Goal: Task Accomplishment & Management: Use online tool/utility

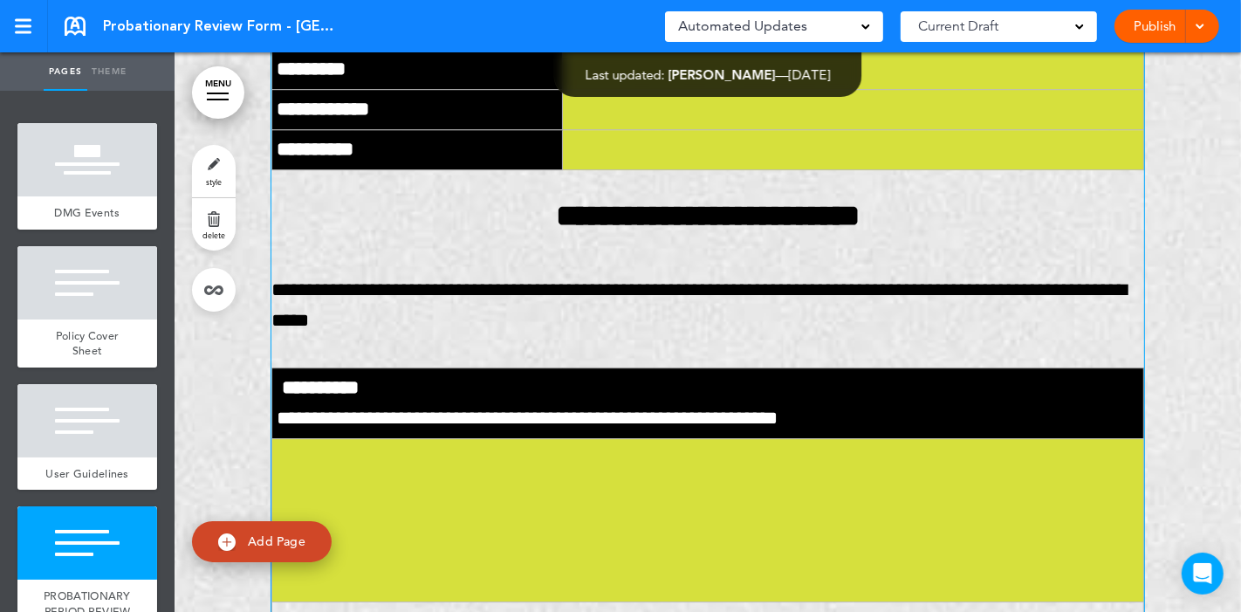
scroll to position [4543, 0]
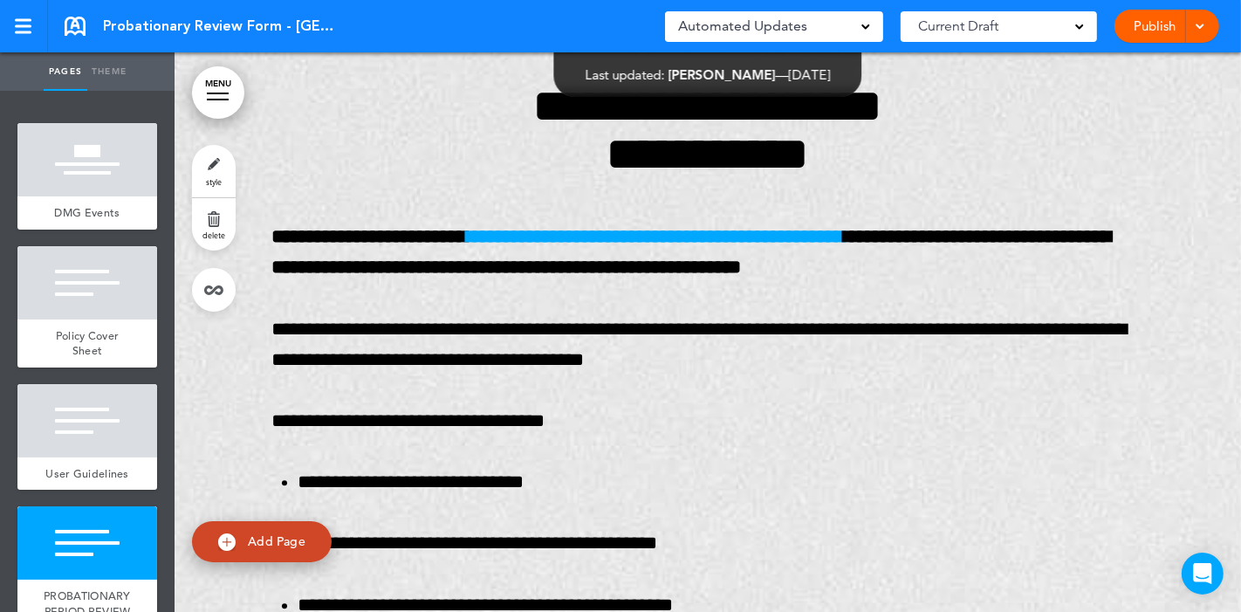
scroll to position [3723, 0]
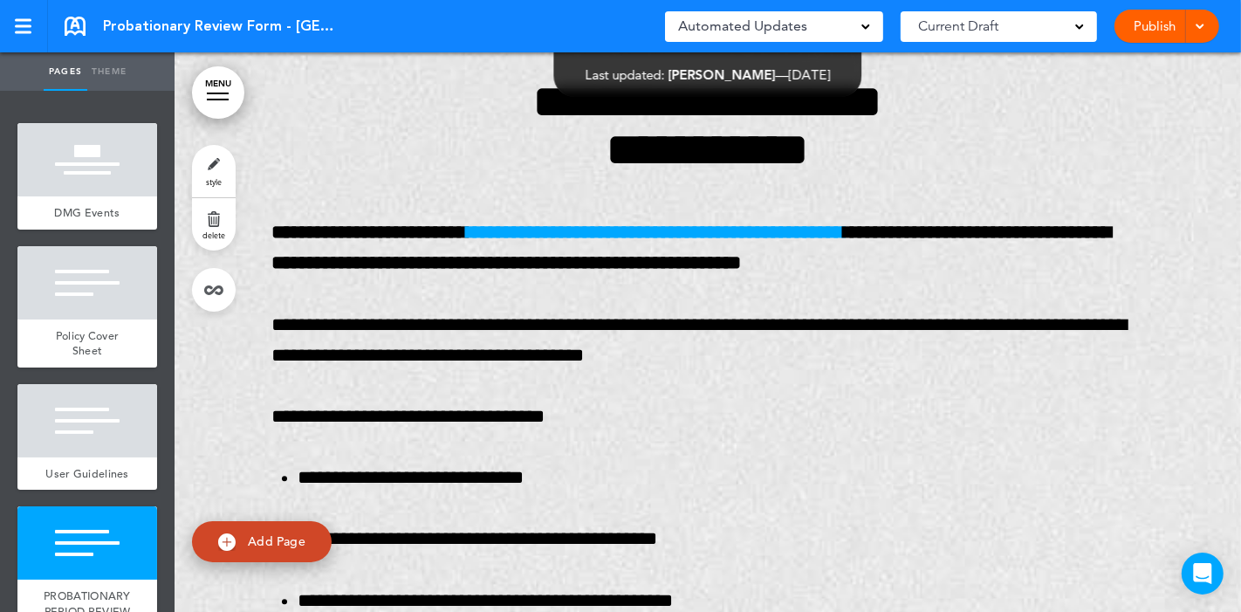
click at [1206, 26] on div at bounding box center [1197, 26] width 17 height 33
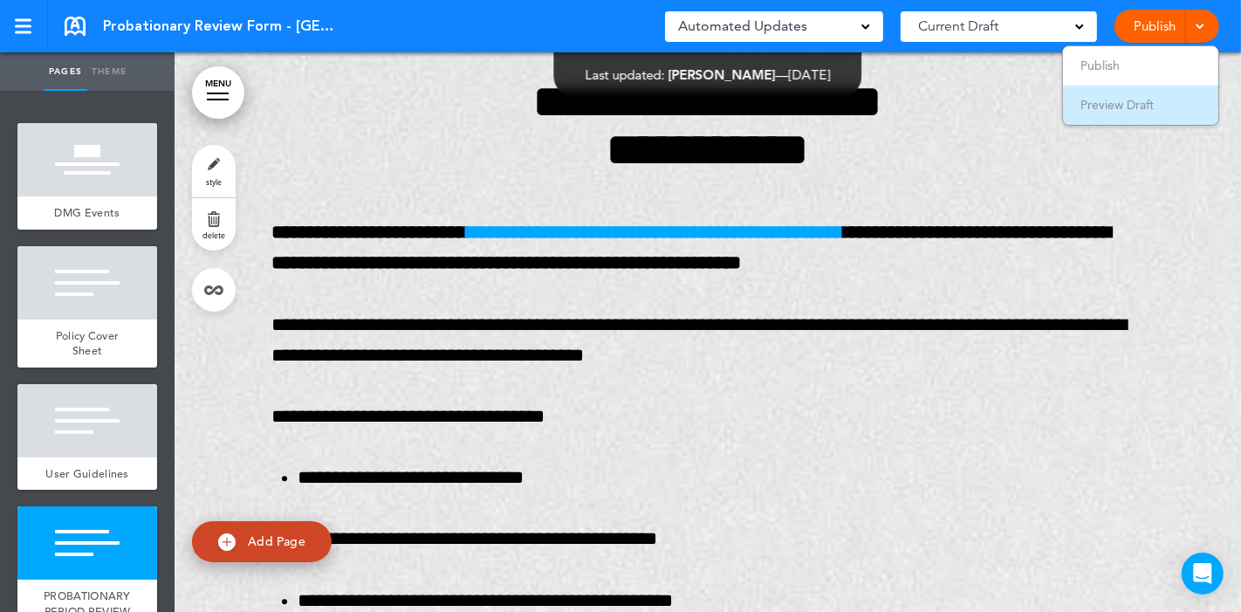
click at [1157, 103] on li "Preview Draft" at bounding box center [1140, 105] width 155 height 39
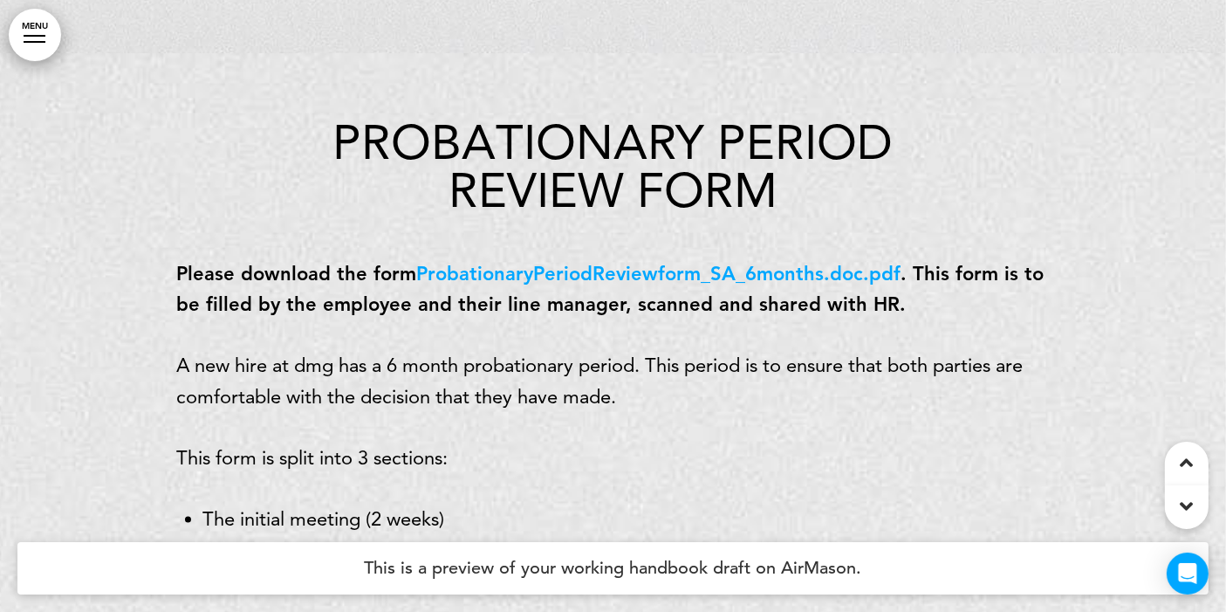
scroll to position [3562, 0]
